Goal: Task Accomplishment & Management: Use online tool/utility

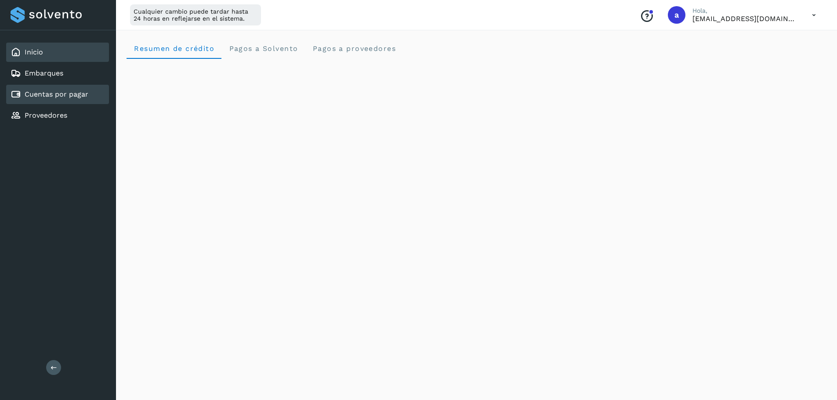
click at [35, 96] on link "Cuentas por pagar" at bounding box center [57, 94] width 64 height 8
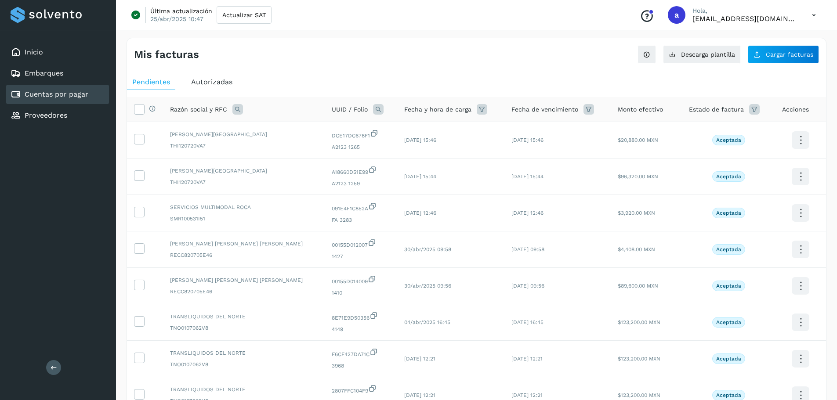
click at [215, 80] on span "Autorizadas" at bounding box center [211, 82] width 41 height 8
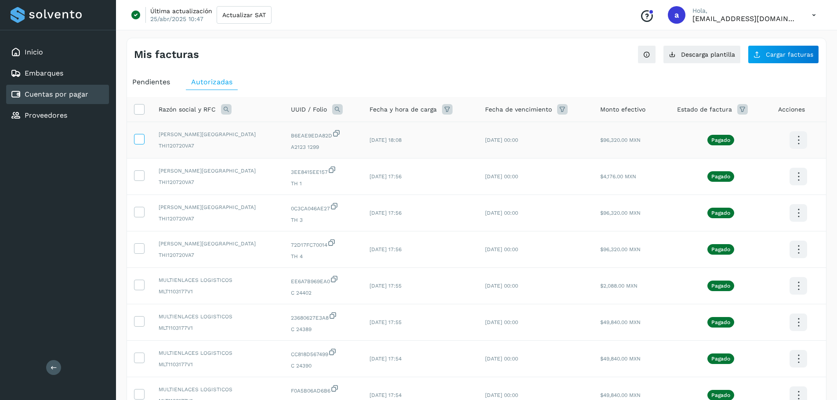
click at [139, 138] on icon at bounding box center [138, 138] width 9 height 9
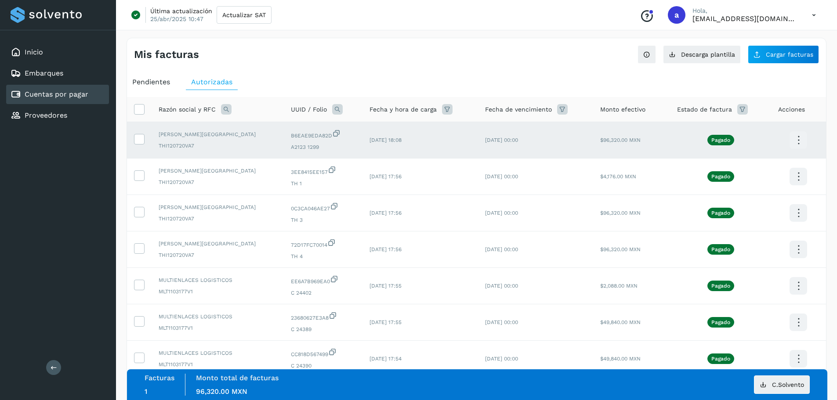
click at [798, 143] on icon at bounding box center [798, 140] width 21 height 21
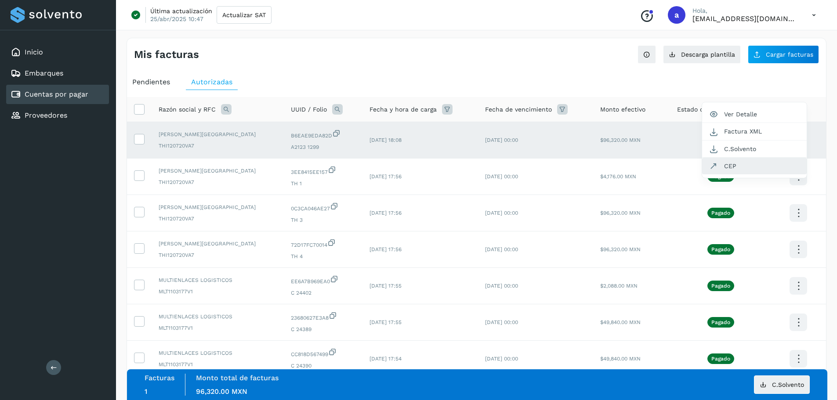
click at [758, 171] on button "CEP" at bounding box center [754, 166] width 105 height 17
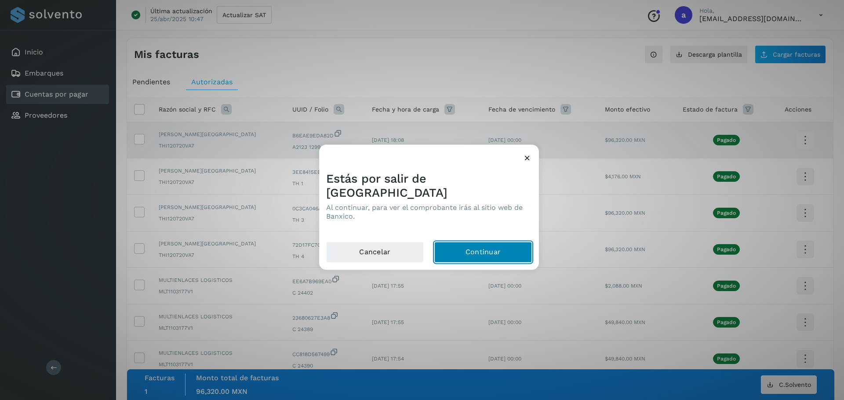
click at [497, 246] on button "Continuar" at bounding box center [483, 252] width 98 height 21
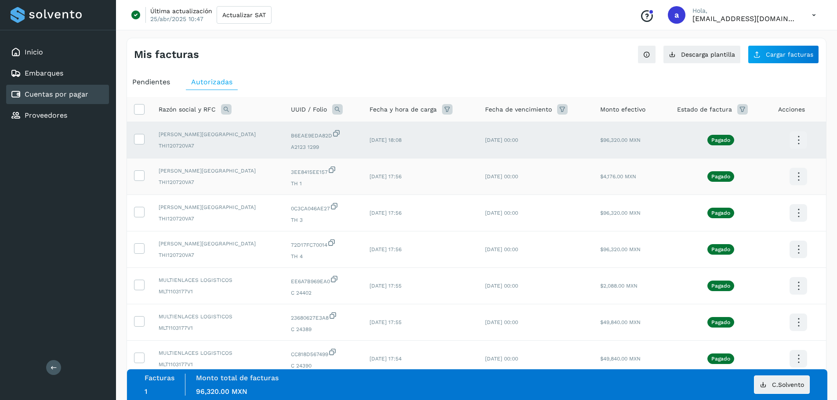
click at [145, 176] on td at bounding box center [139, 177] width 25 height 36
click at [144, 176] on label at bounding box center [139, 175] width 11 height 11
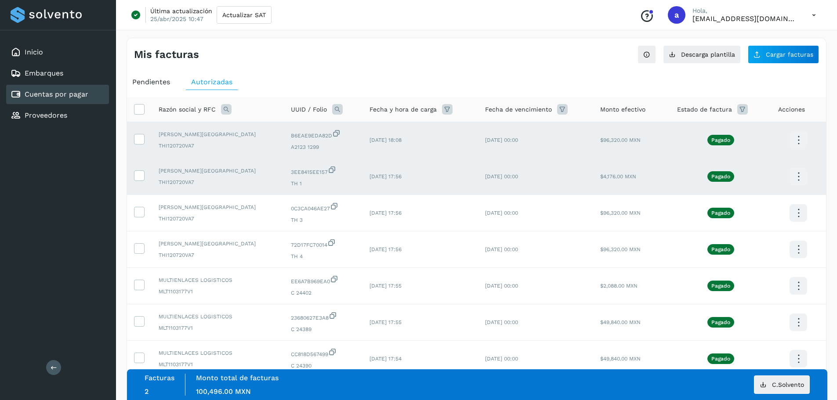
click at [797, 170] on icon at bounding box center [798, 177] width 21 height 21
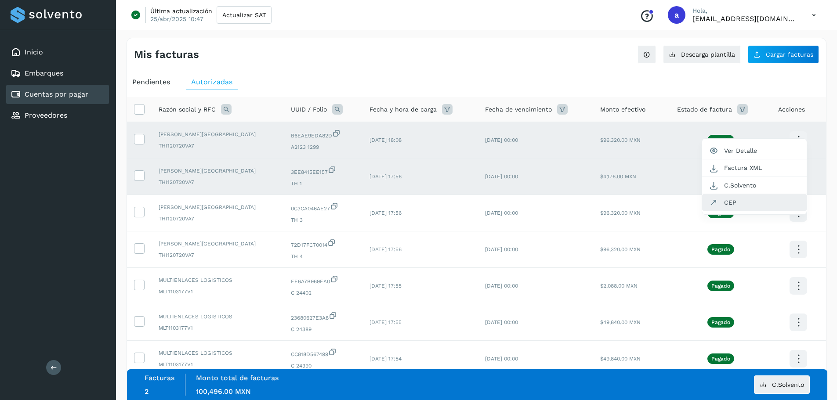
click at [756, 200] on button "CEP" at bounding box center [754, 202] width 105 height 17
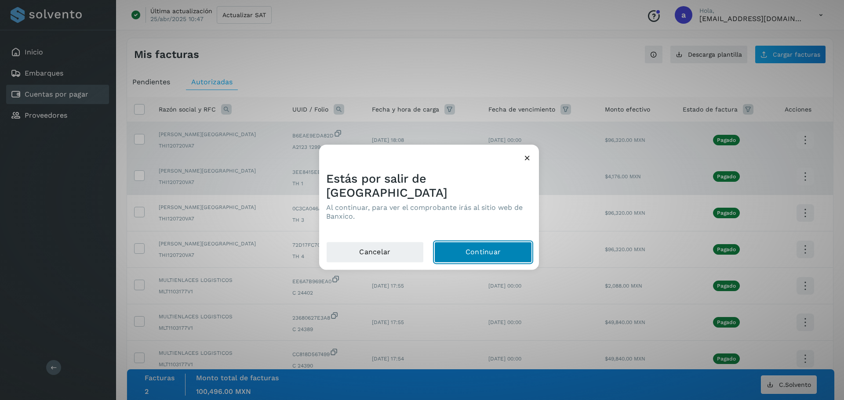
click at [490, 243] on button "Continuar" at bounding box center [483, 252] width 98 height 21
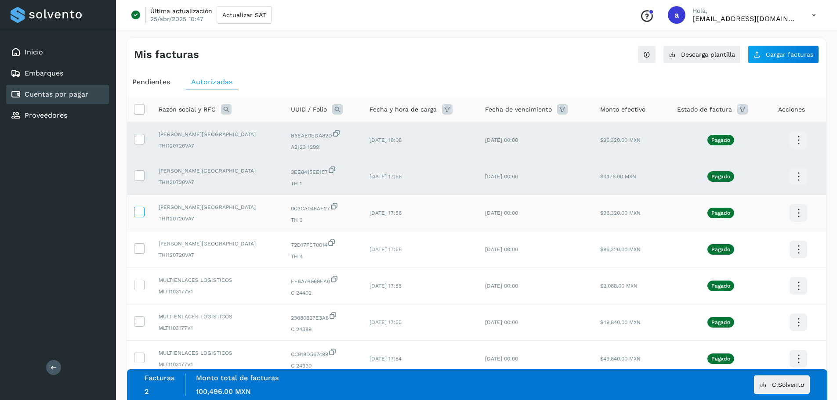
click at [136, 211] on icon at bounding box center [138, 211] width 9 height 9
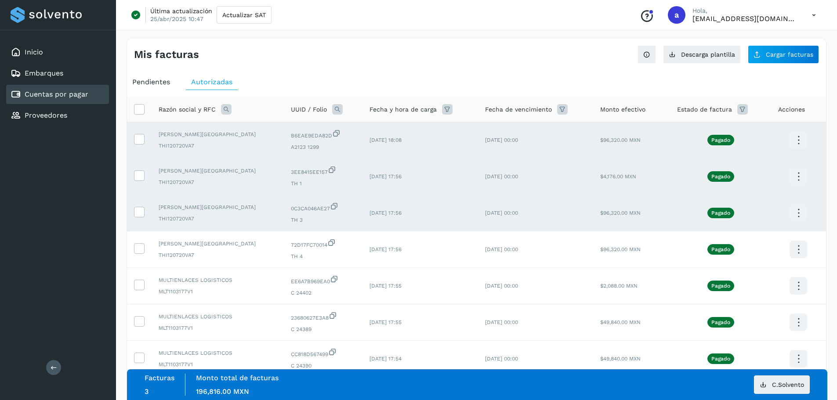
click at [797, 211] on icon at bounding box center [798, 213] width 21 height 21
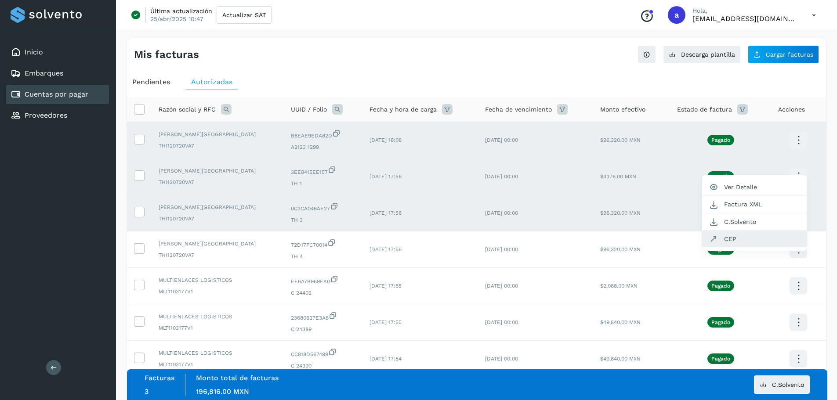
click at [751, 238] on button "CEP" at bounding box center [754, 239] width 105 height 17
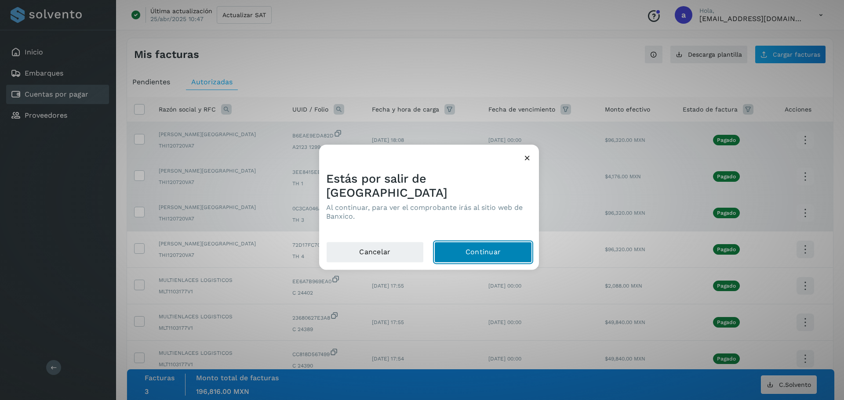
click at [495, 247] on button "Continuar" at bounding box center [483, 252] width 98 height 21
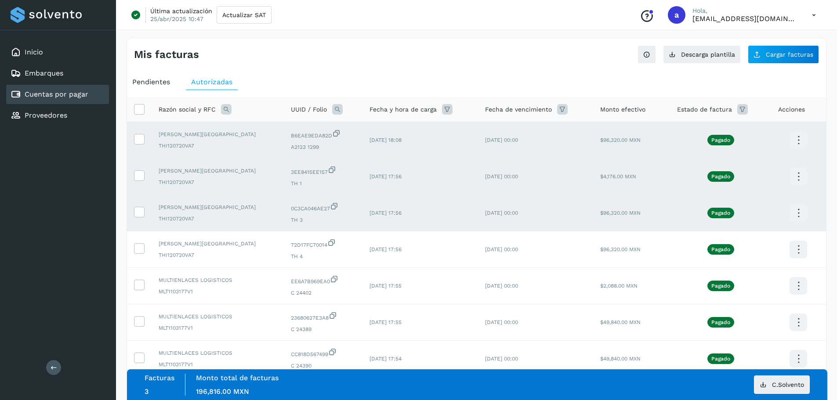
click at [804, 213] on icon at bounding box center [798, 213] width 21 height 21
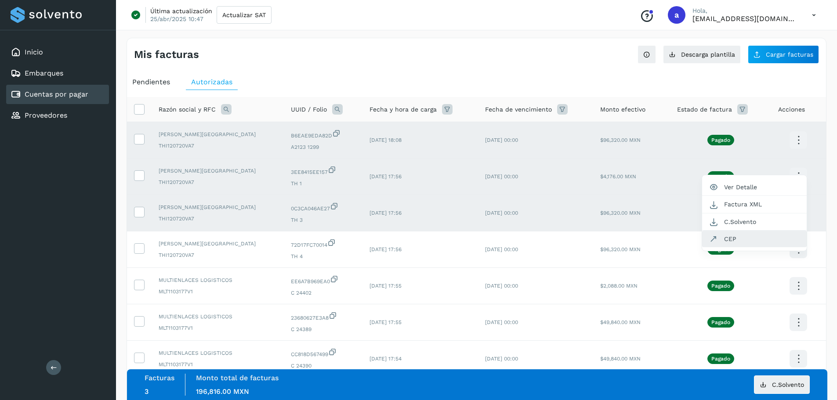
click at [747, 242] on button "CEP" at bounding box center [754, 239] width 105 height 17
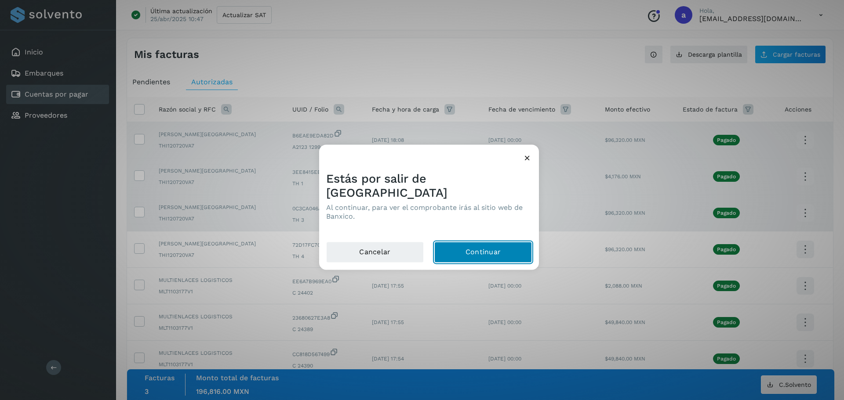
click at [507, 242] on button "Continuar" at bounding box center [483, 252] width 98 height 21
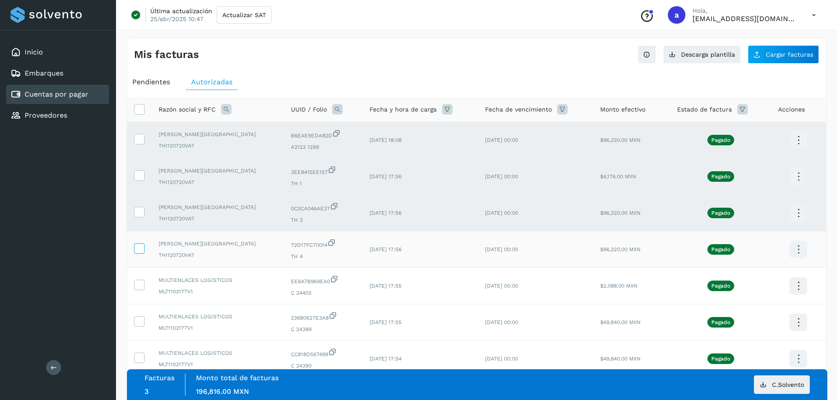
click at [138, 252] on icon at bounding box center [138, 247] width 9 height 9
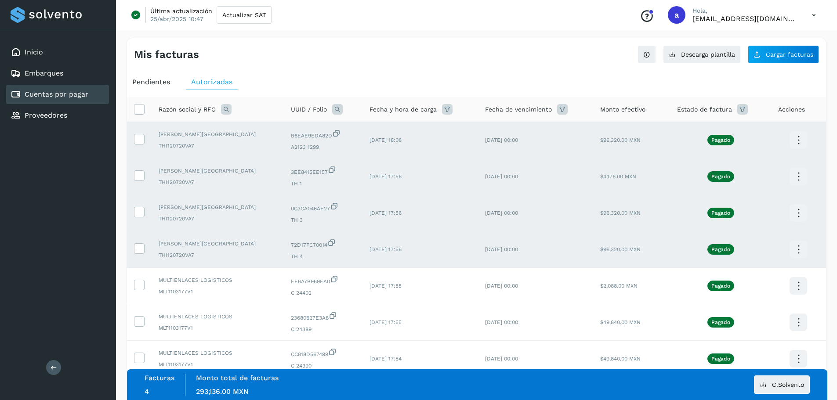
click at [791, 257] on icon at bounding box center [798, 249] width 21 height 21
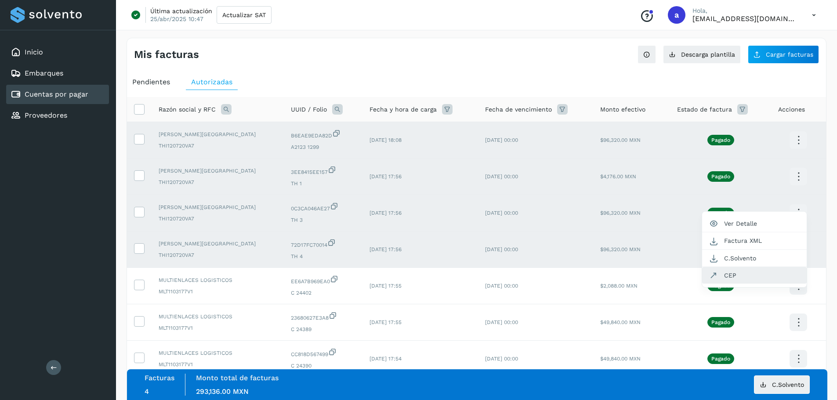
click at [755, 272] on button "CEP" at bounding box center [754, 275] width 105 height 17
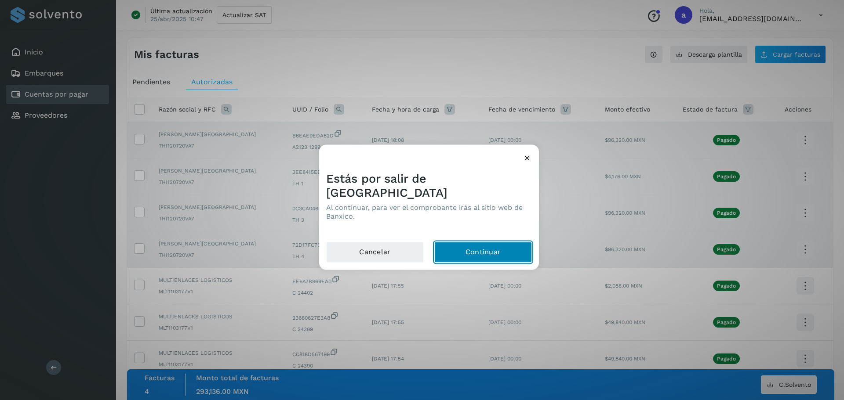
click at [497, 243] on button "Continuar" at bounding box center [483, 252] width 98 height 21
